Goal: Use online tool/utility: Utilize a website feature to perform a specific function

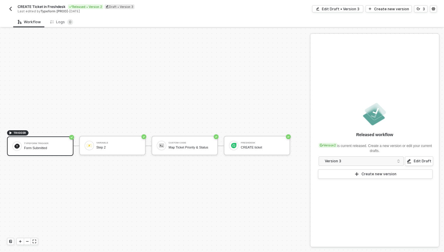
scroll to position [11, 0]
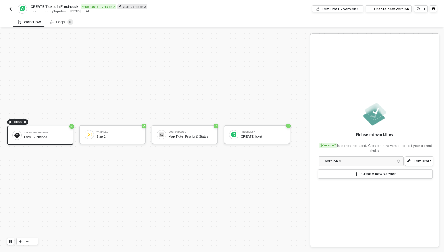
click at [10, 8] on img "button" at bounding box center [10, 8] width 5 height 5
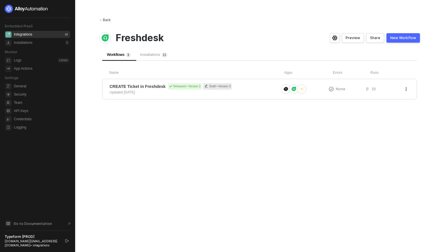
click at [104, 21] on div "← Back" at bounding box center [104, 20] width 11 height 5
click at [230, 96] on div "Form Submission Creates Asana Task Released • Version 6 Draft • Version 7 Updat…" at bounding box center [259, 89] width 315 height 21
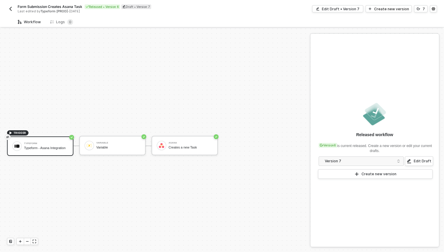
scroll to position [11, 0]
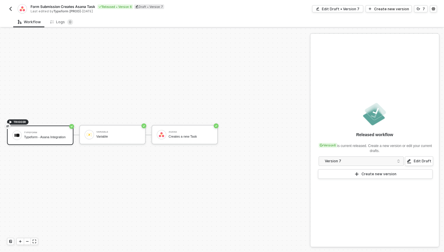
click at [11, 11] on button "button" at bounding box center [10, 8] width 7 height 7
